Goal: Transaction & Acquisition: Subscribe to service/newsletter

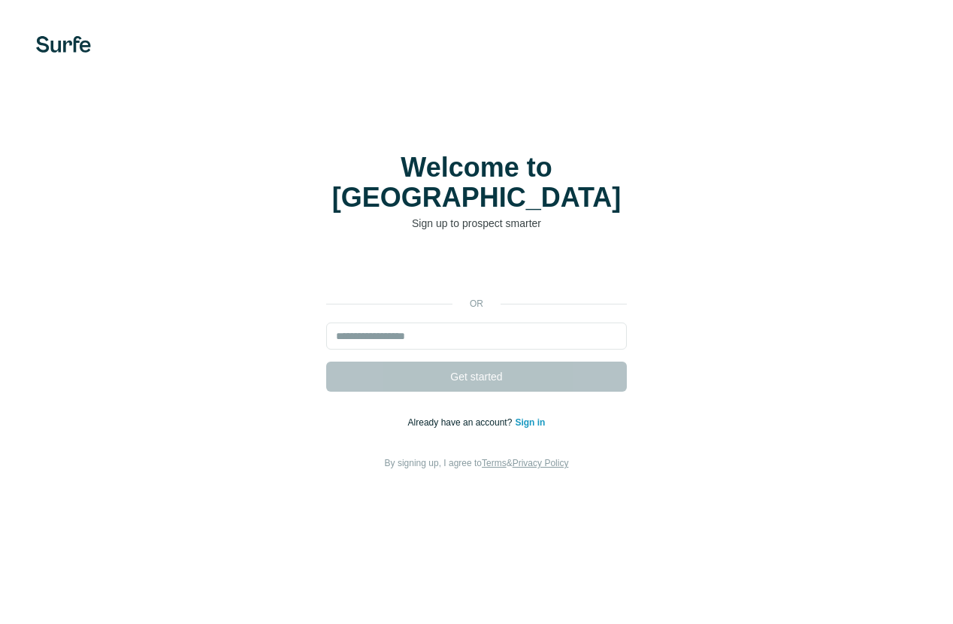
click at [521, 322] on input "email" at bounding box center [476, 335] width 300 height 27
click at [469, 322] on input "email" at bounding box center [476, 335] width 300 height 27
type input "**********"
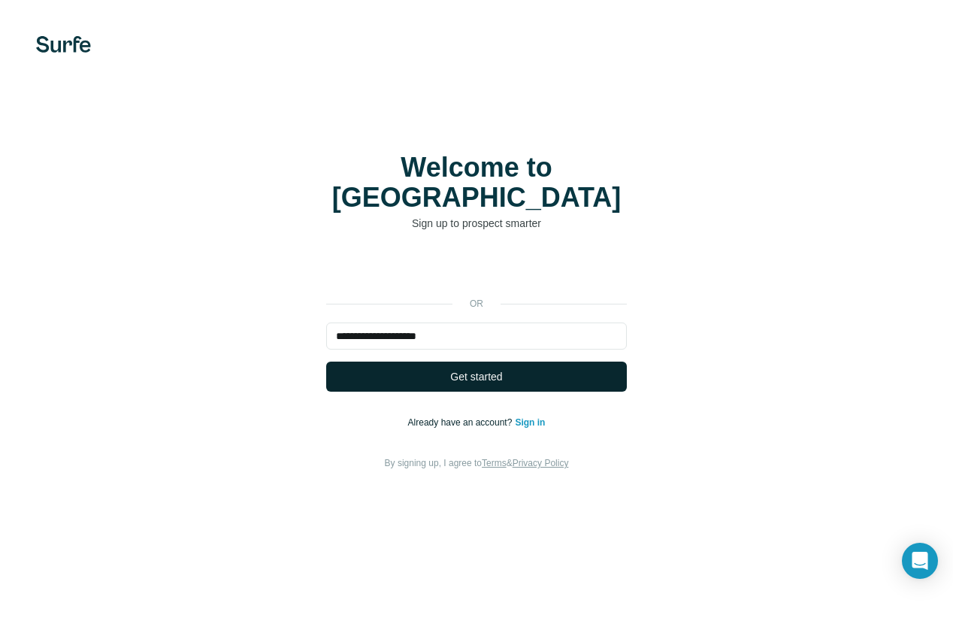
click at [489, 369] on button "Get started" at bounding box center [476, 376] width 300 height 30
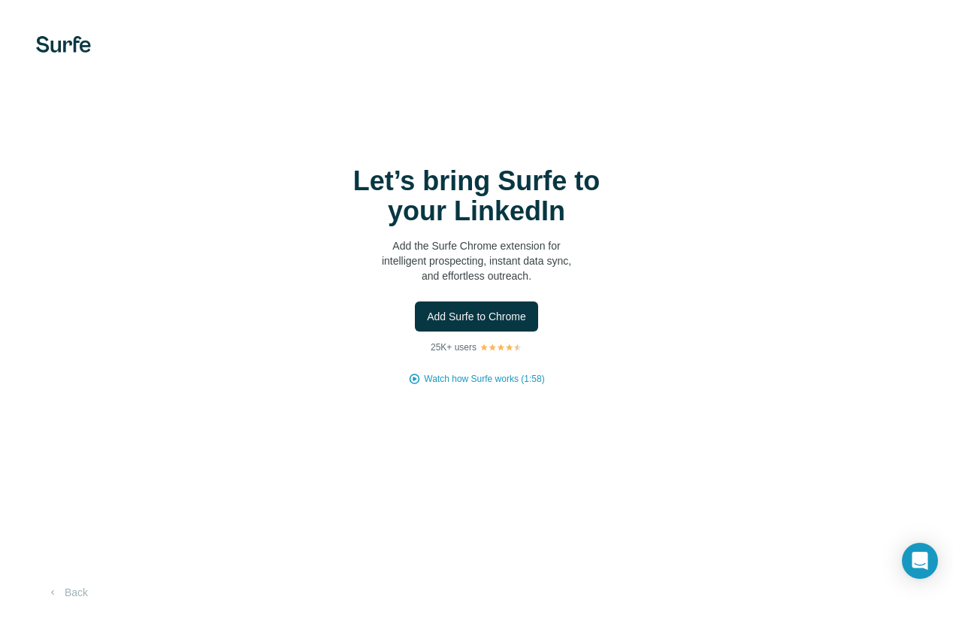
click at [478, 321] on span "Add Surfe to Chrome" at bounding box center [476, 316] width 99 height 15
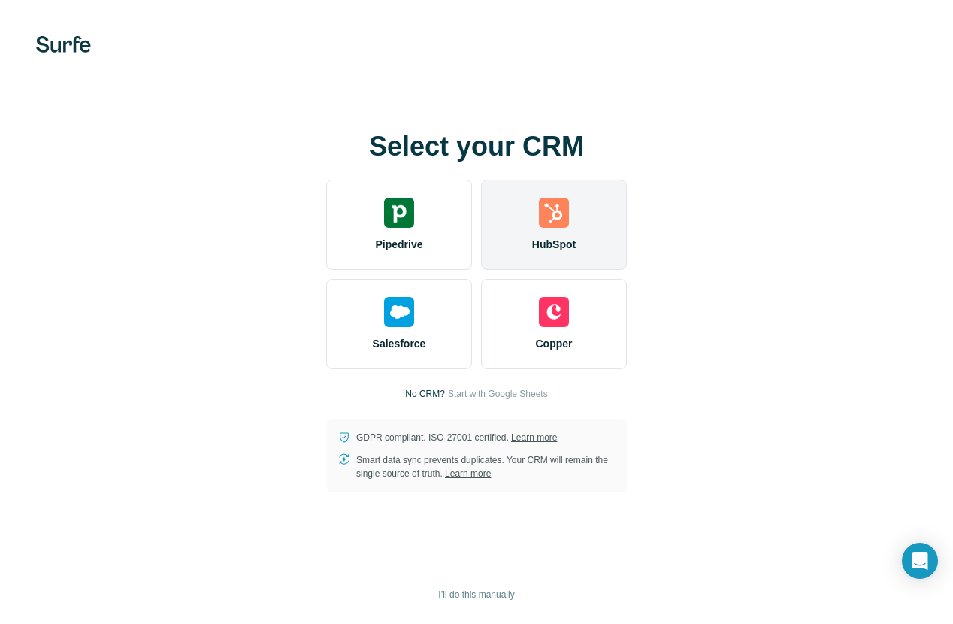
click at [563, 237] on span "HubSpot" at bounding box center [554, 244] width 44 height 15
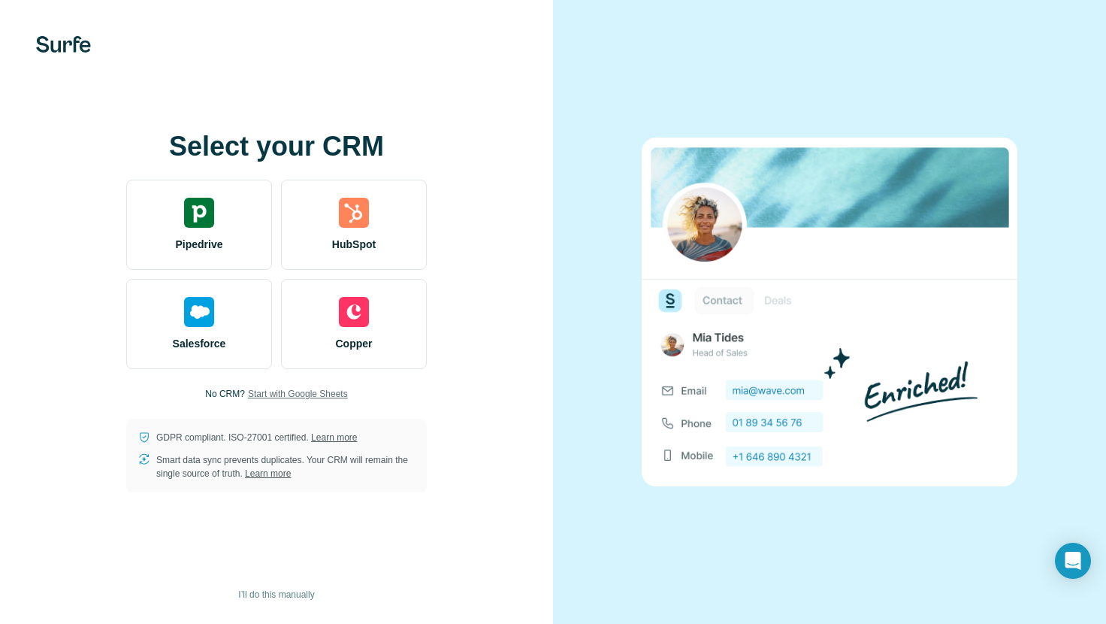
click at [320, 398] on span "Start with Google Sheets" at bounding box center [298, 394] width 100 height 14
